Goal: Share content

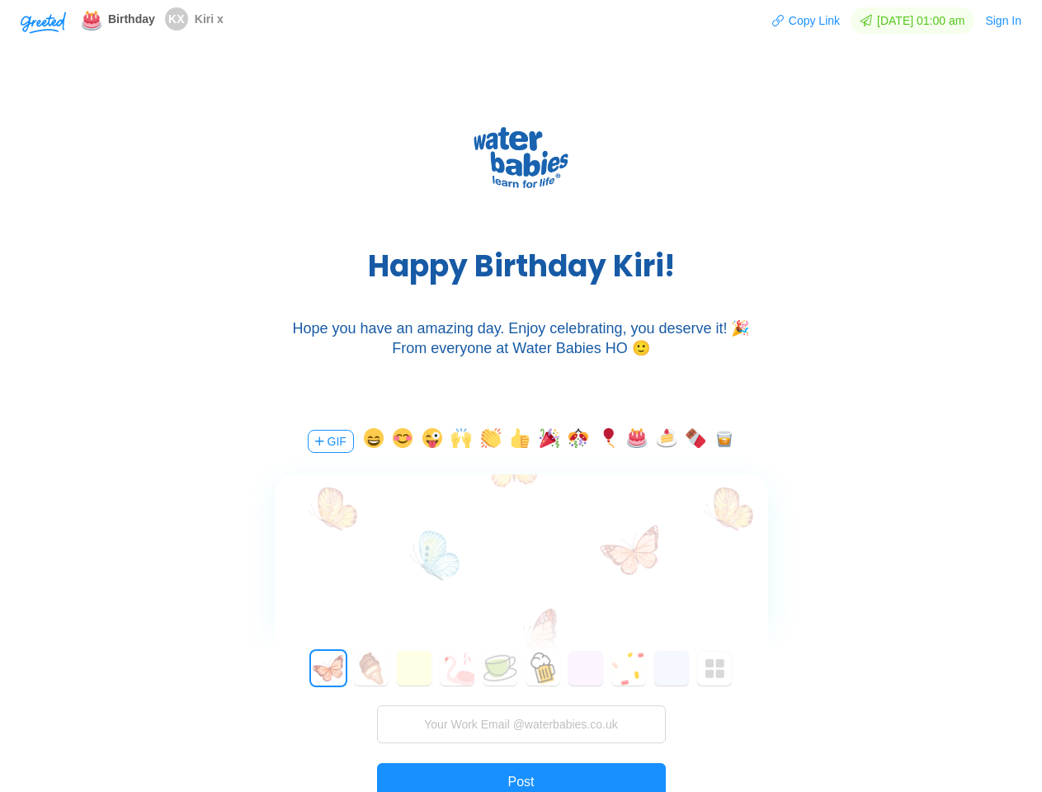
click at [521, 396] on div "H a p p y B i r t h d a y K i r i ! Hope you have an amazing day. Enjoy celebra…" at bounding box center [521, 234] width 1042 height 347
click at [43, 21] on img "button" at bounding box center [43, 23] width 45 height 22
click at [798, 21] on button "Copy Link" at bounding box center [806, 20] width 69 height 26
click at [1004, 21] on button "Sign In" at bounding box center [1004, 20] width 38 height 26
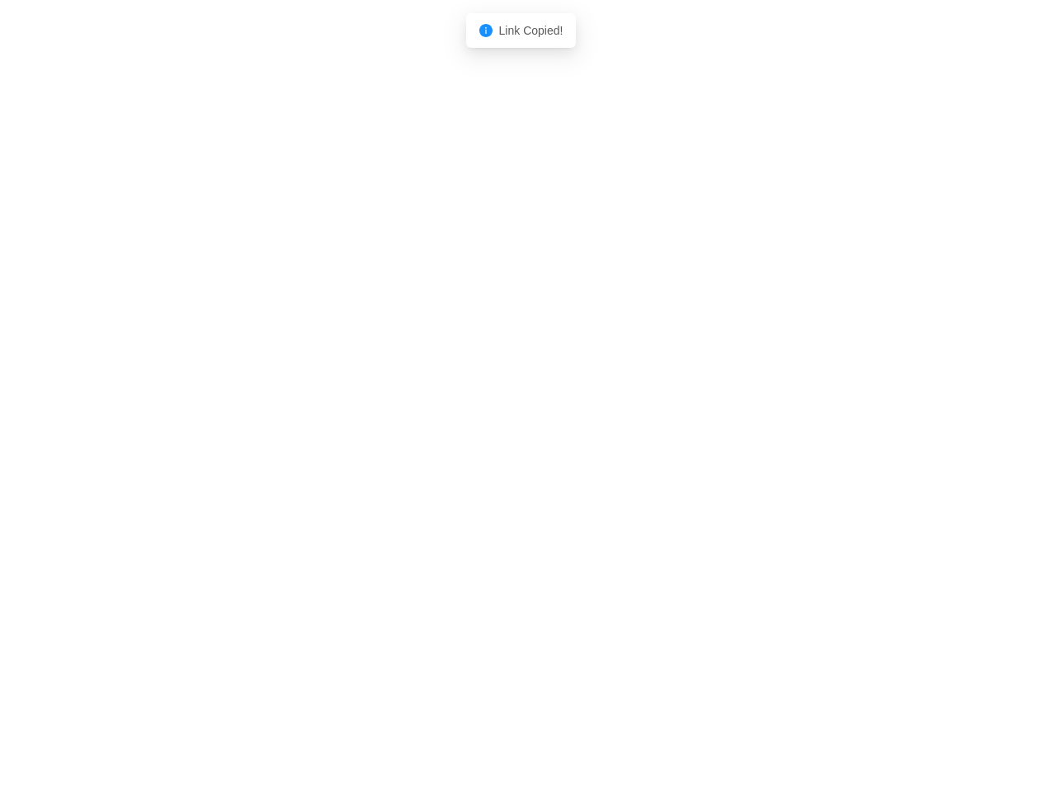
click at [329, 442] on body "Shadow: (click to exit) Link Copied!" at bounding box center [521, 396] width 1042 height 792
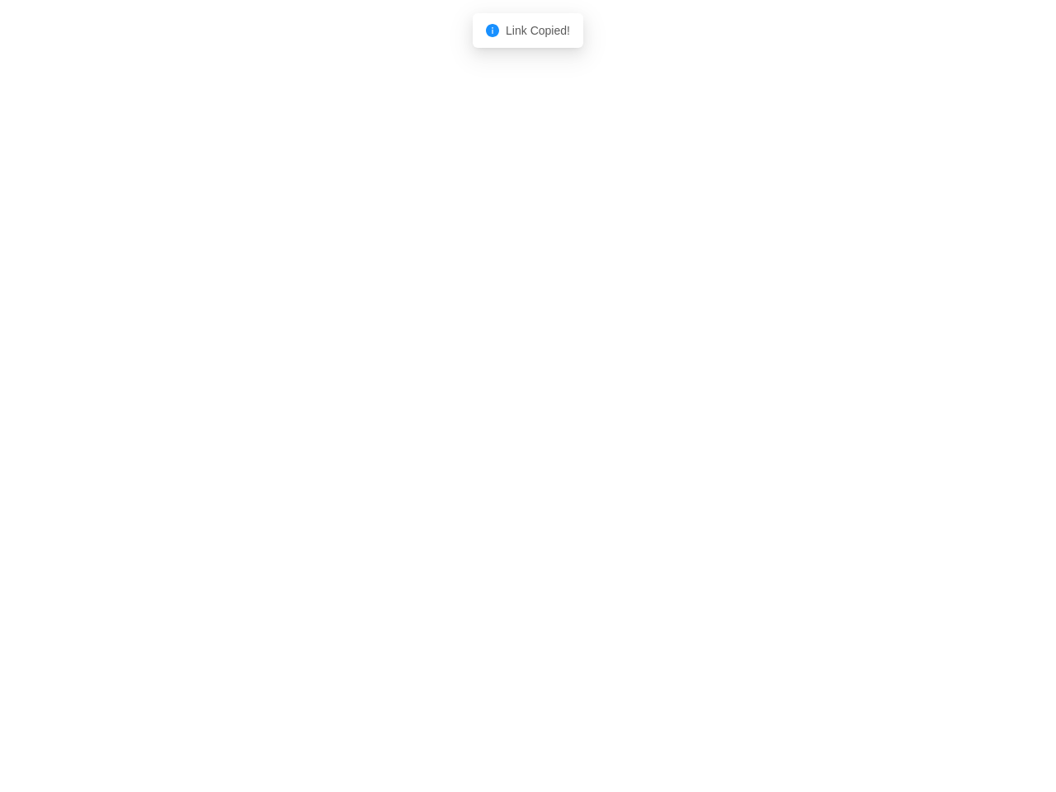
click at [371, 442] on body "Shadow: (click to exit) Link Copied!" at bounding box center [528, 396] width 1056 height 792
click at [400, 442] on body "Shadow: (click to exit) Link Copied!" at bounding box center [528, 396] width 1056 height 792
click at [430, 442] on body "Shadow: (click to exit) Link Copied!" at bounding box center [528, 396] width 1056 height 792
click at [459, 442] on body "Shadow: (click to exit) Link Copied!" at bounding box center [528, 396] width 1056 height 792
click at [489, 442] on body "Shadow: (click to exit) Link Copied!" at bounding box center [528, 396] width 1056 height 792
